Goal: Transaction & Acquisition: Subscribe to service/newsletter

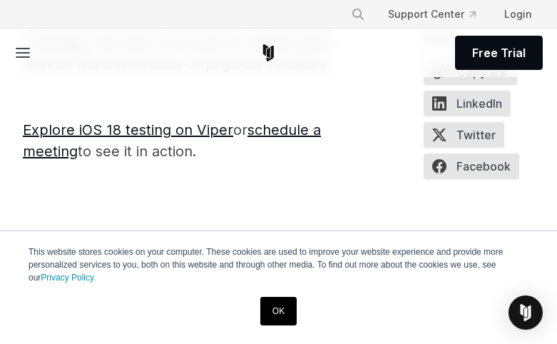
scroll to position [3562, 0]
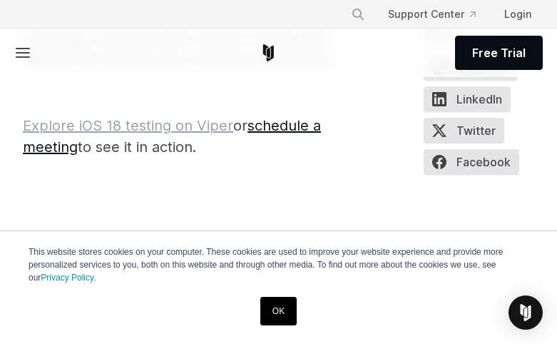
click at [170, 117] on link "Explore iOS 18 testing on Viper" at bounding box center [128, 125] width 210 height 17
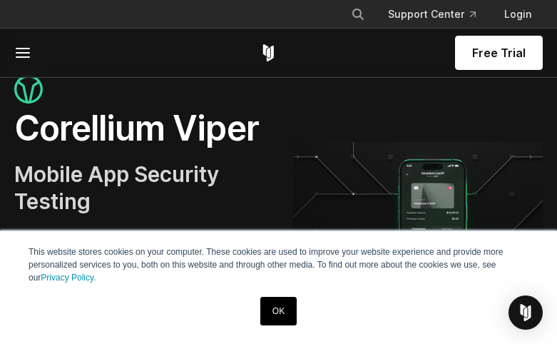
click at [274, 315] on link "OK" at bounding box center [278, 311] width 36 height 29
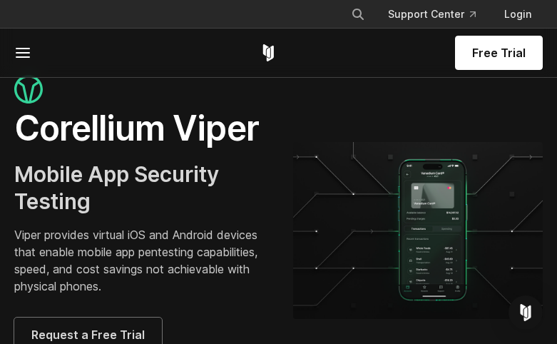
click at [506, 41] on link "Free Trial" at bounding box center [499, 53] width 88 height 34
